Goal: Task Accomplishment & Management: Manage account settings

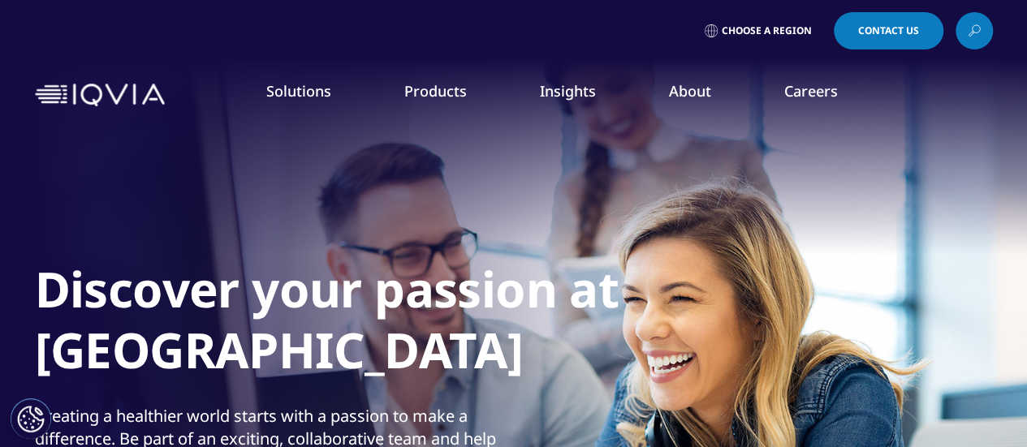
click at [793, 24] on link "Choose a Region" at bounding box center [761, 30] width 120 height 37
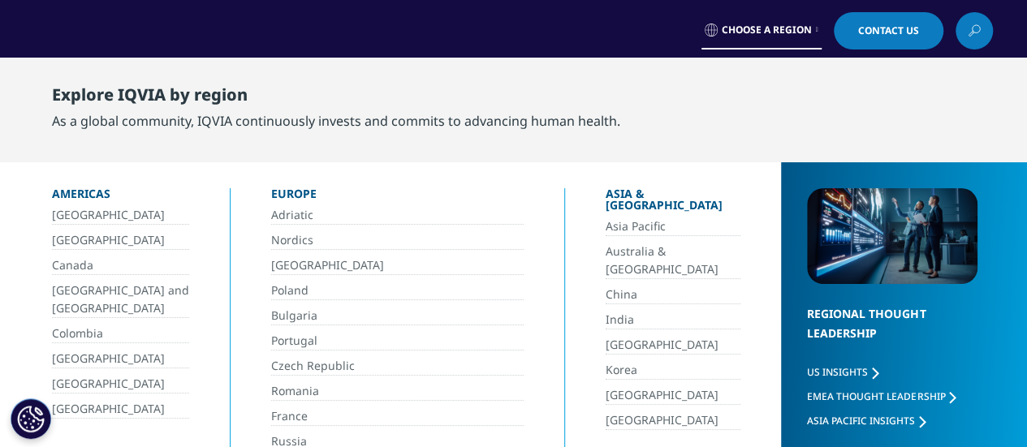
click at [793, 24] on span "Choose a Region" at bounding box center [767, 30] width 90 height 13
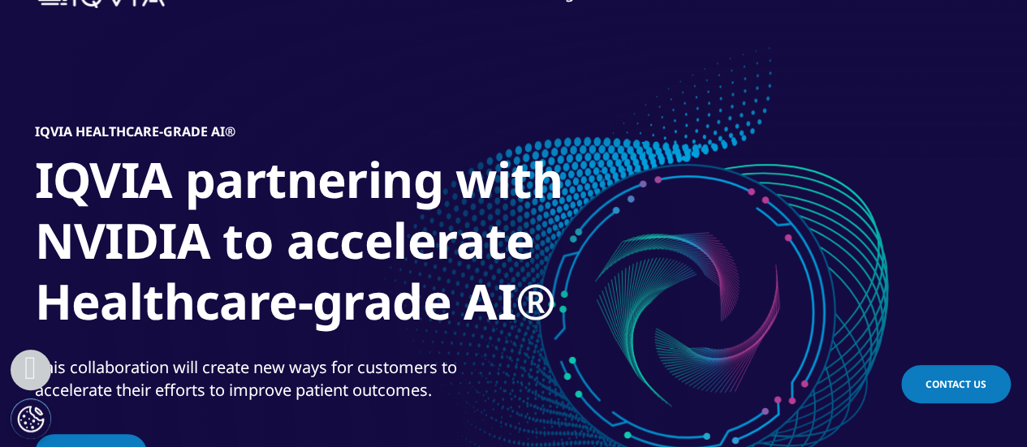
scroll to position [325, 0]
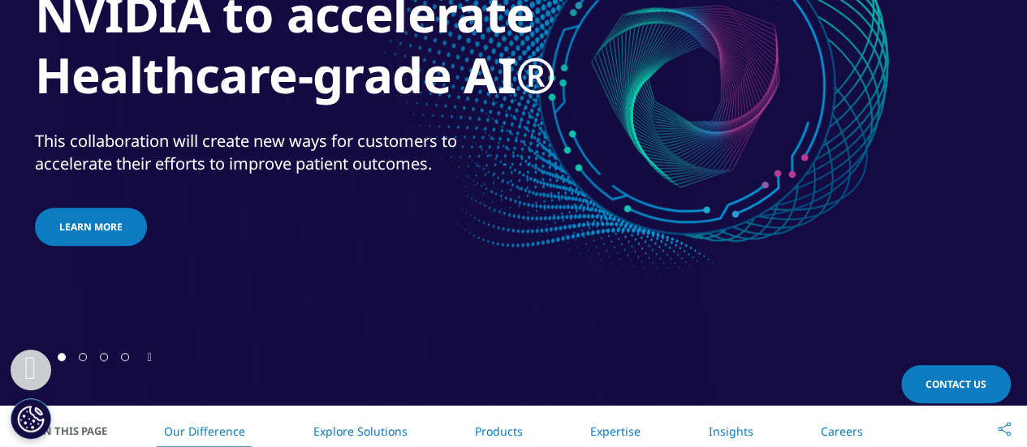
click at [149, 357] on icon "Next slide" at bounding box center [150, 357] width 4 height 11
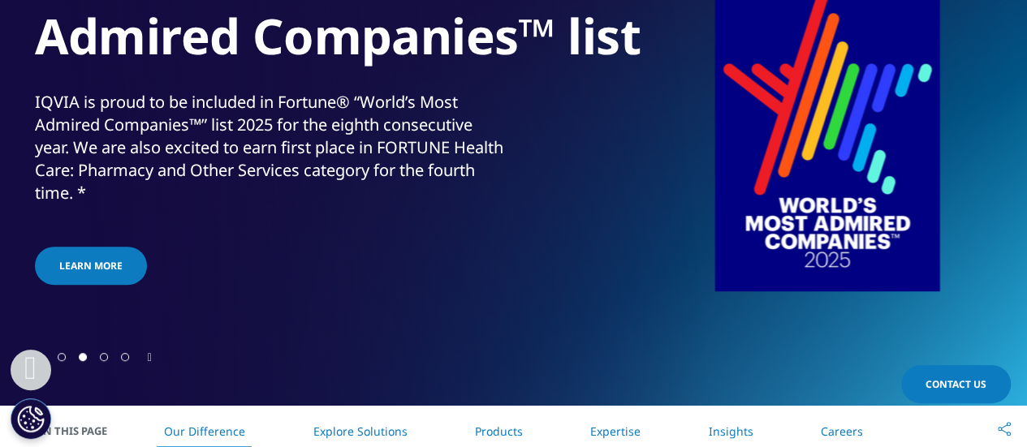
click at [149, 357] on icon "Next slide" at bounding box center [150, 357] width 4 height 11
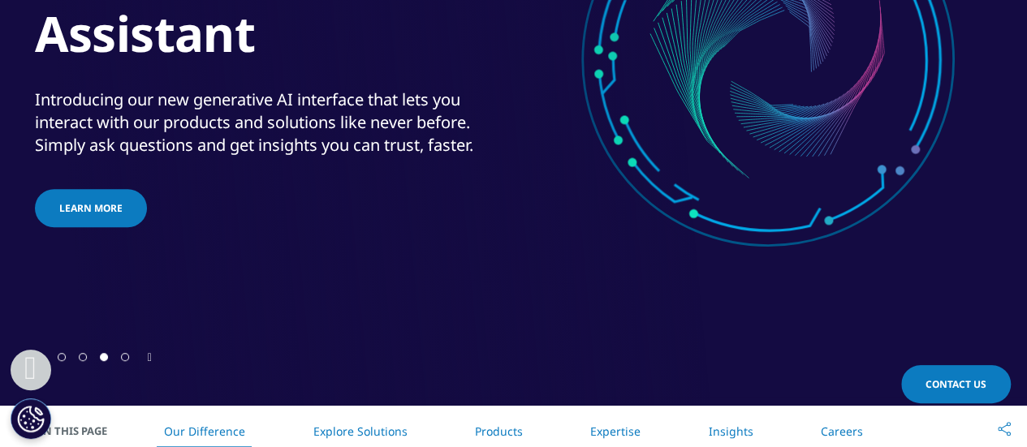
click at [149, 357] on icon "Next slide" at bounding box center [150, 357] width 4 height 11
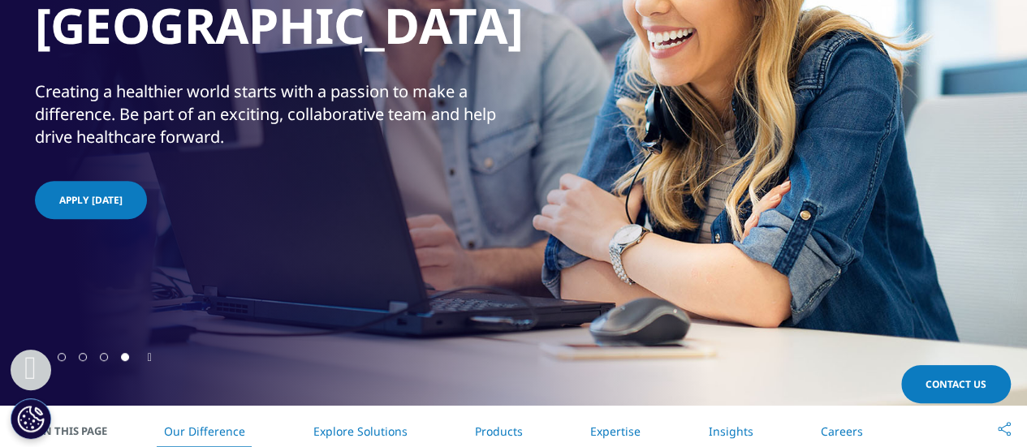
click at [62, 353] on span "Go to slide 1" at bounding box center [62, 357] width 8 height 8
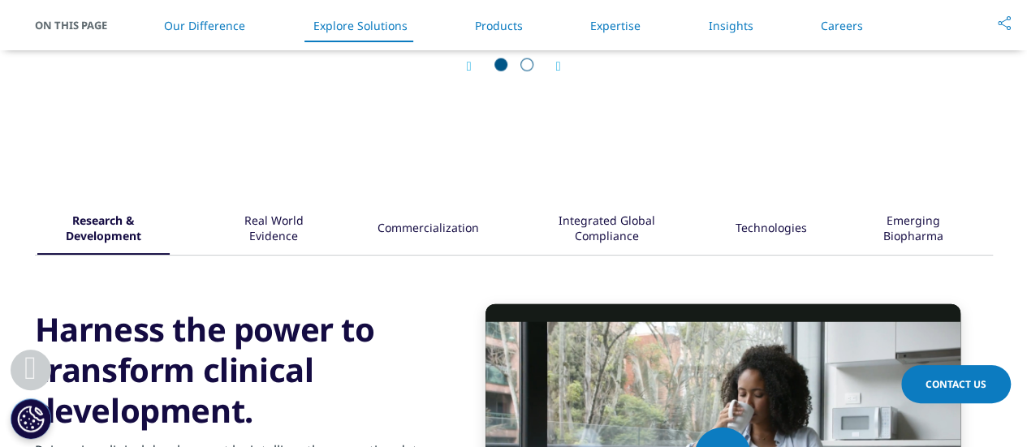
scroll to position [1867, 0]
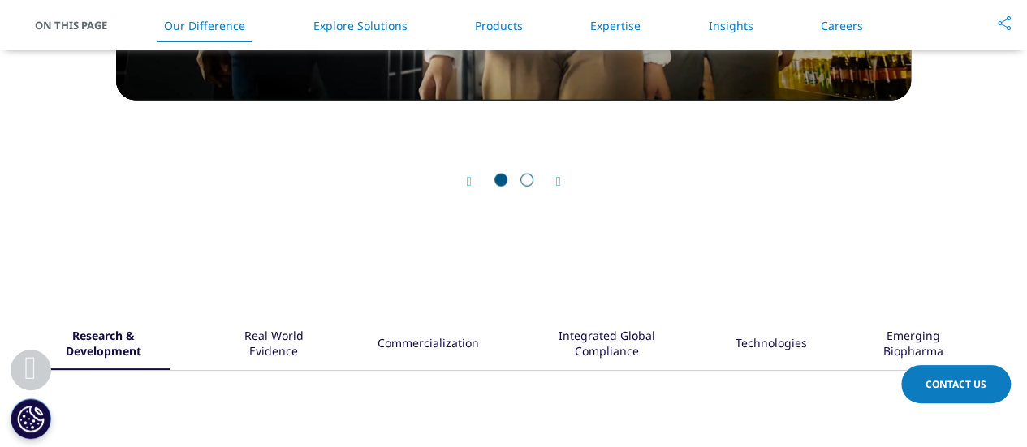
click at [551, 174] on div "Next" at bounding box center [550, 181] width 21 height 15
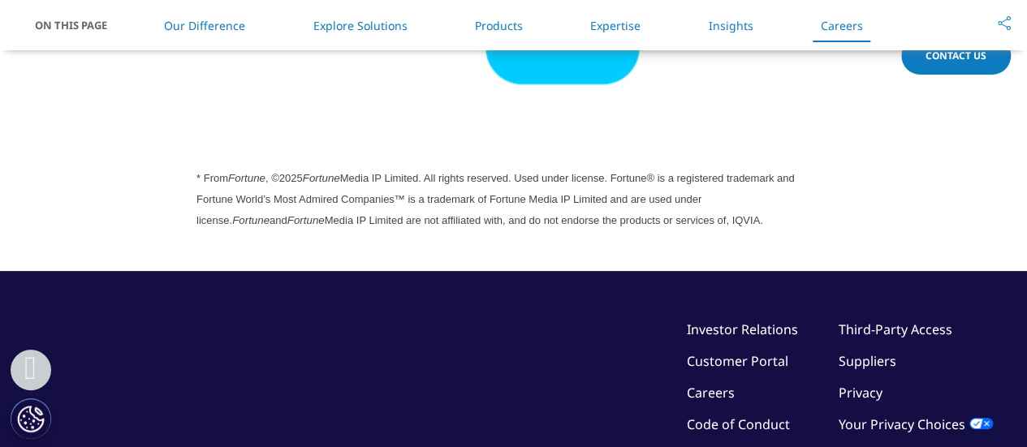
scroll to position [4402, 0]
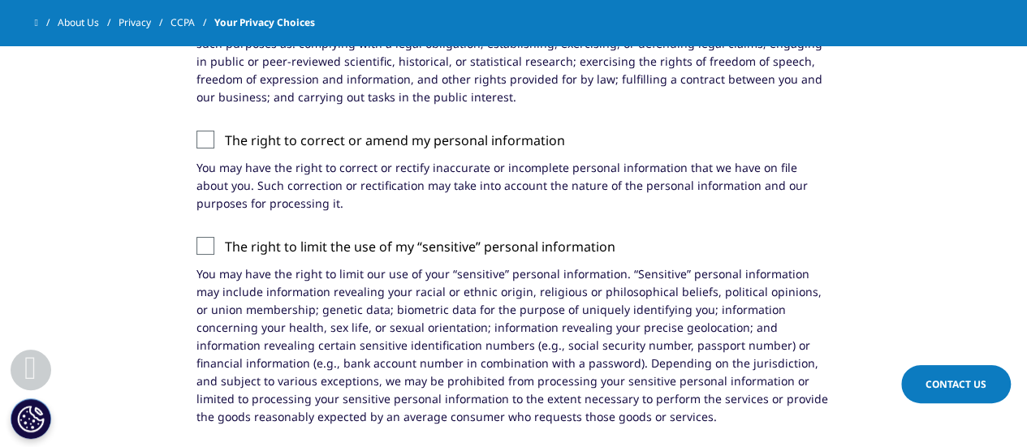
click at [225, 131] on input "The right to correct or amend my personal information" at bounding box center [225, 131] width 0 height 0
drag, startPoint x: 204, startPoint y: 248, endPoint x: 206, endPoint y: 236, distance: 12.4
click at [205, 248] on label "The right to limit the use of my “sensitive” personal information" at bounding box center [513, 251] width 635 height 28
click at [225, 237] on input "The right to limit the use of my “sensitive” personal information" at bounding box center [225, 237] width 0 height 0
click at [201, 134] on label "The right to correct or amend my personal information" at bounding box center [513, 145] width 635 height 28
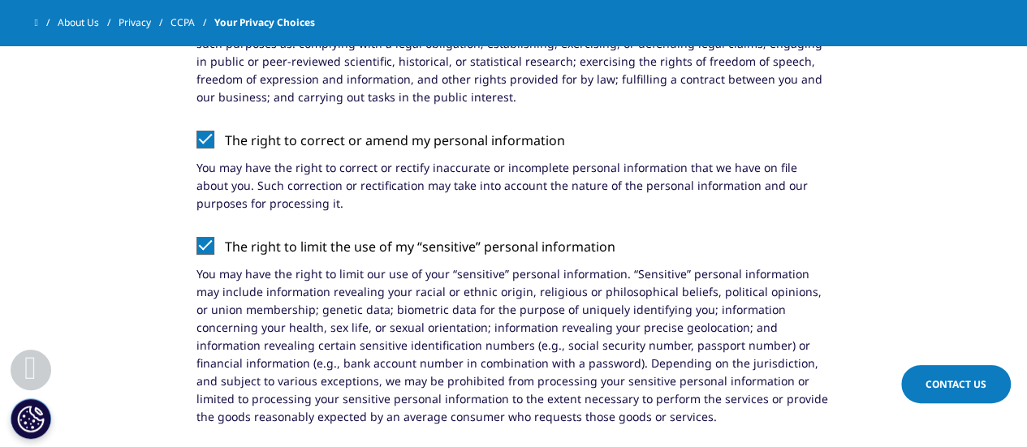
click at [225, 131] on input "The right to correct or amend my personal information" at bounding box center [225, 131] width 0 height 0
click at [200, 251] on label "The right to limit the use of my “sensitive” personal information" at bounding box center [513, 251] width 635 height 28
click at [225, 237] on input "The right to limit the use of my “sensitive” personal information" at bounding box center [225, 237] width 0 height 0
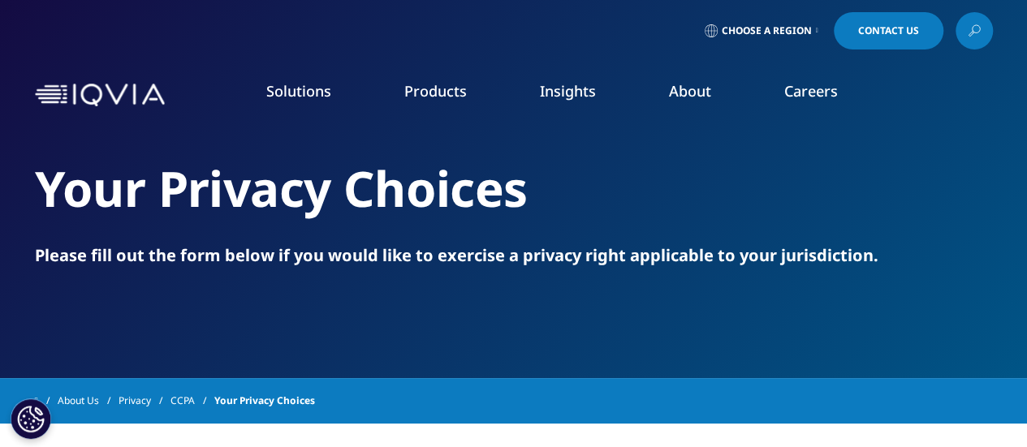
click at [44, 93] on img at bounding box center [100, 96] width 130 height 24
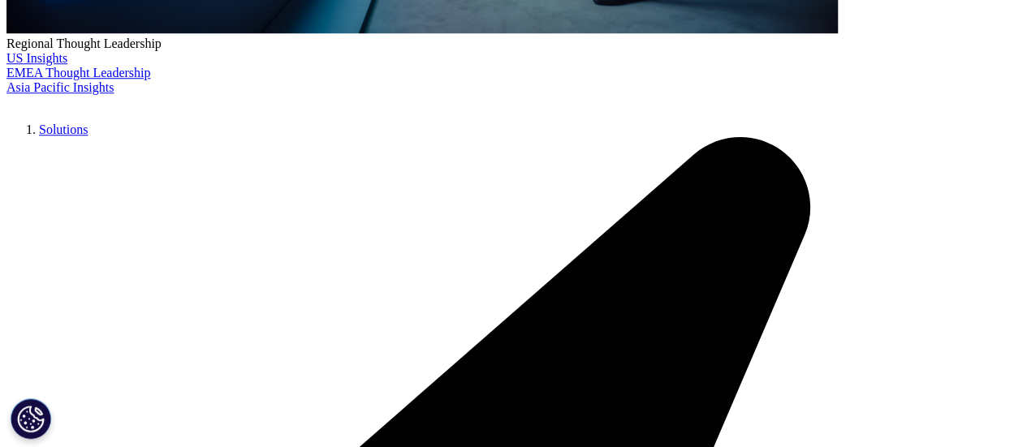
scroll to position [649, 0]
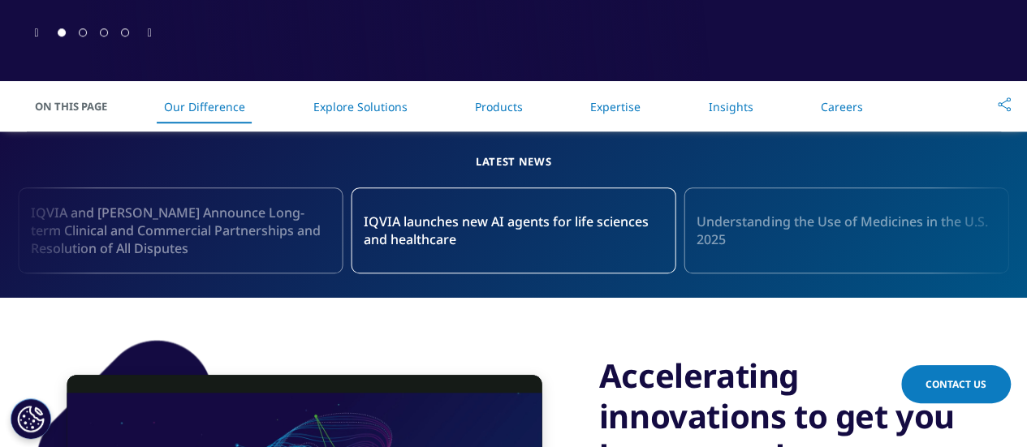
click at [149, 28] on icon "Next slide" at bounding box center [150, 33] width 4 height 11
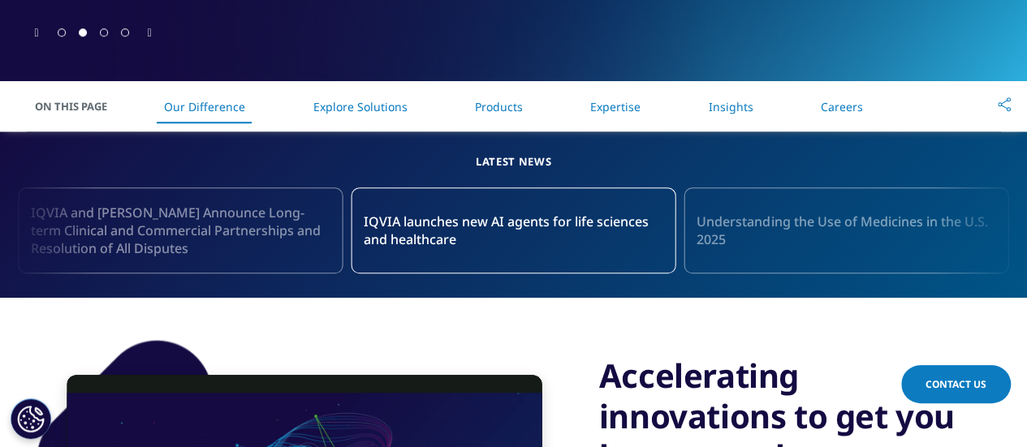
click at [149, 28] on icon "Next slide" at bounding box center [150, 33] width 4 height 11
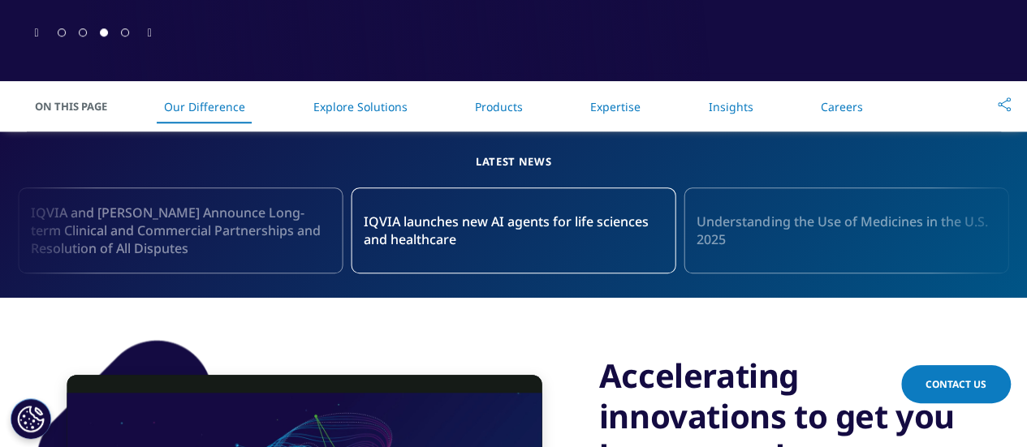
click at [149, 28] on icon "Next slide" at bounding box center [150, 33] width 4 height 11
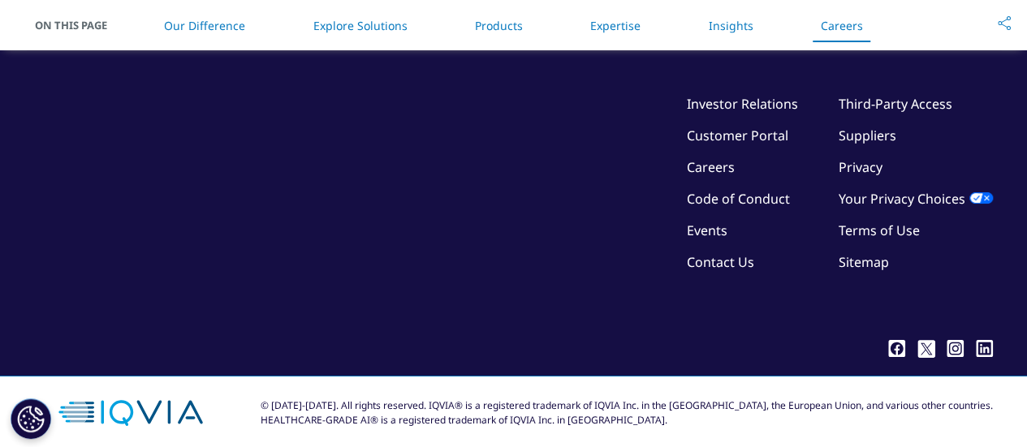
scroll to position [4808, 0]
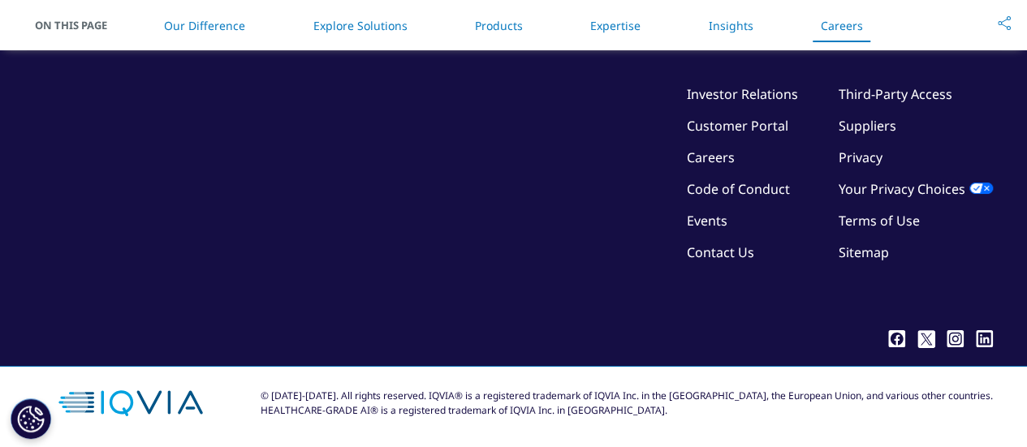
click at [711, 151] on link "Careers" at bounding box center [711, 158] width 48 height 18
